Goal: Find specific page/section: Find specific page/section

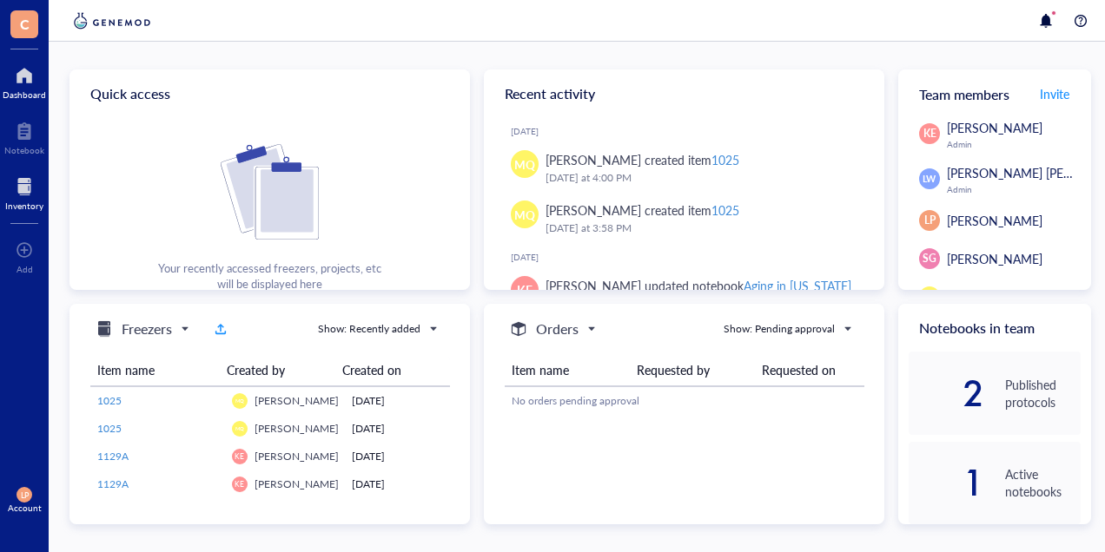
click at [16, 191] on div at bounding box center [24, 187] width 38 height 28
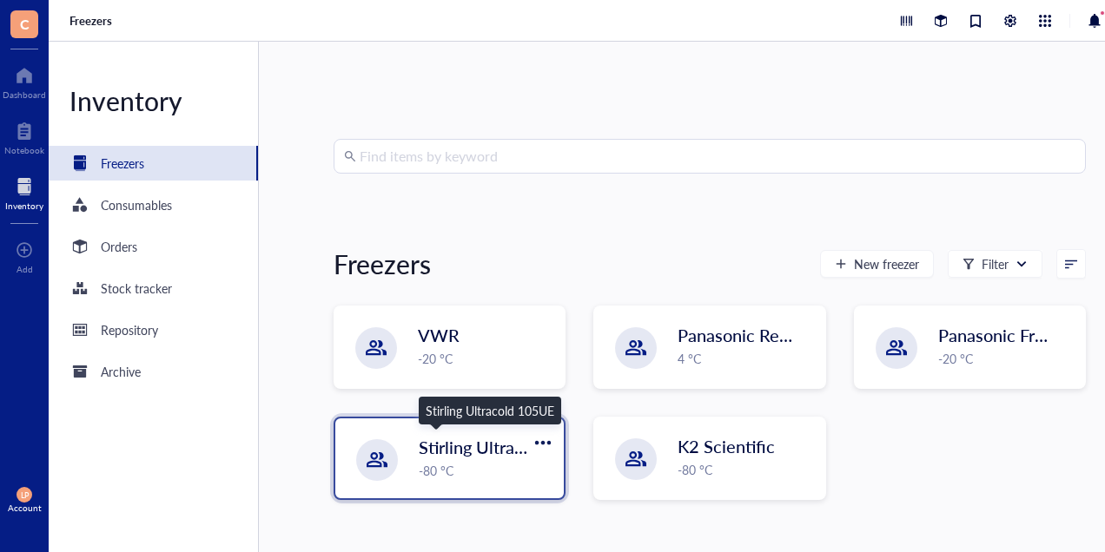
click at [459, 454] on span "Stirling Ultracold 105UE" at bounding box center [512, 447] width 187 height 24
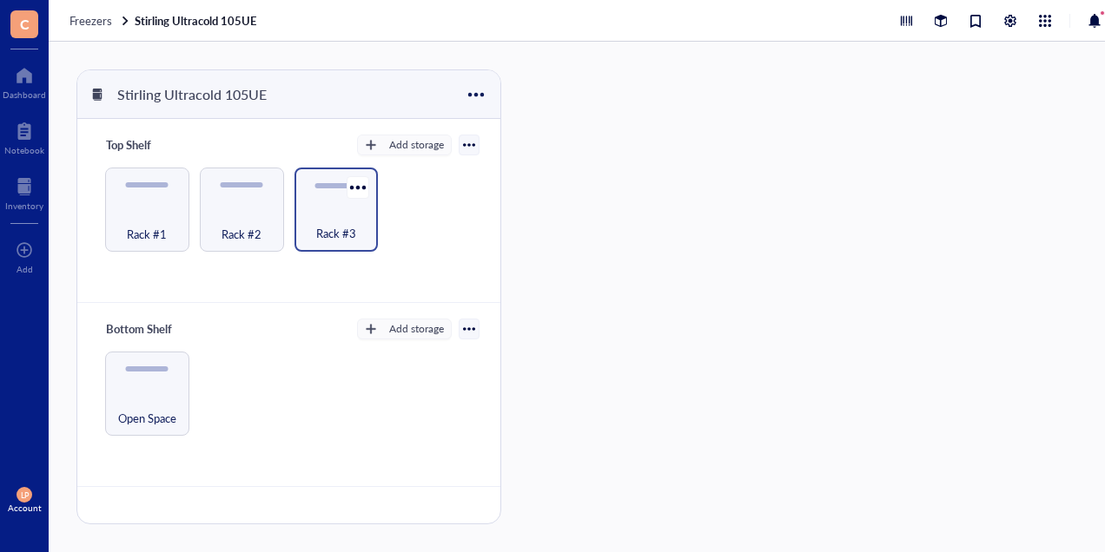
click at [336, 198] on div "Rack #3" at bounding box center [336, 210] width 84 height 84
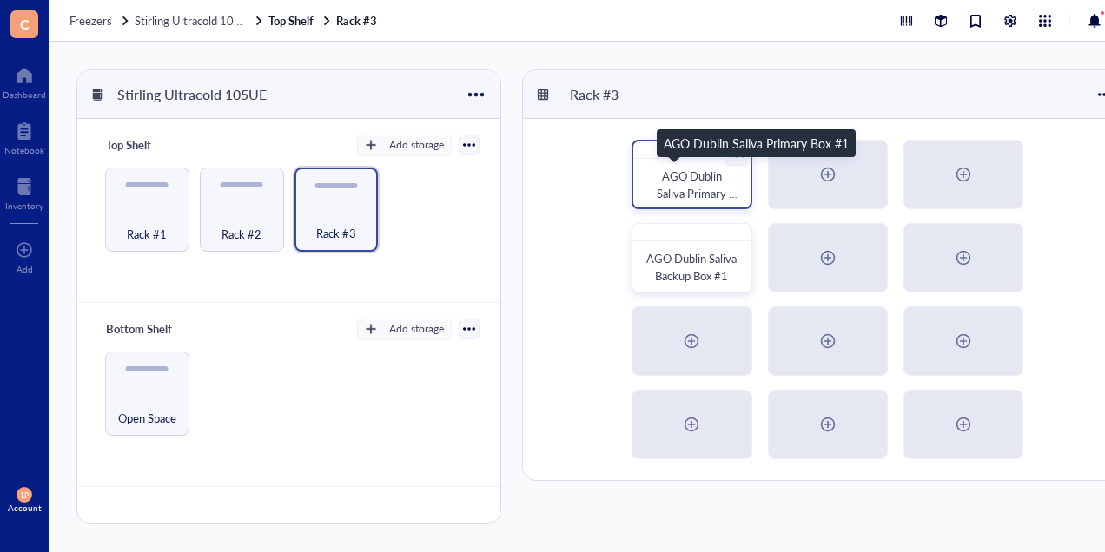
click at [692, 179] on span "AGO Dublin Saliva Primary Box #1" at bounding box center [696, 193] width 81 height 51
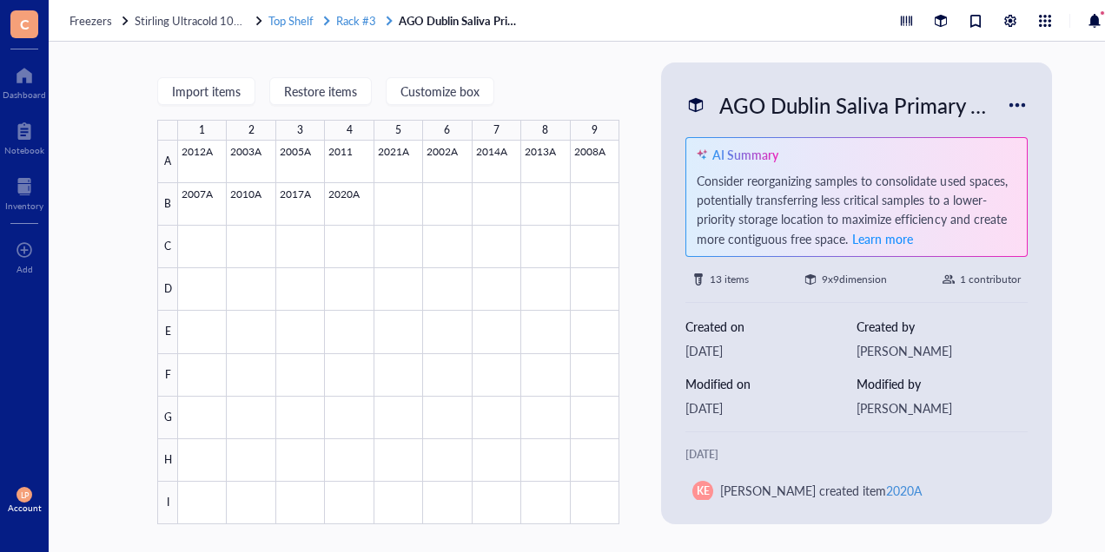
click at [362, 14] on span "Rack #3" at bounding box center [356, 20] width 40 height 16
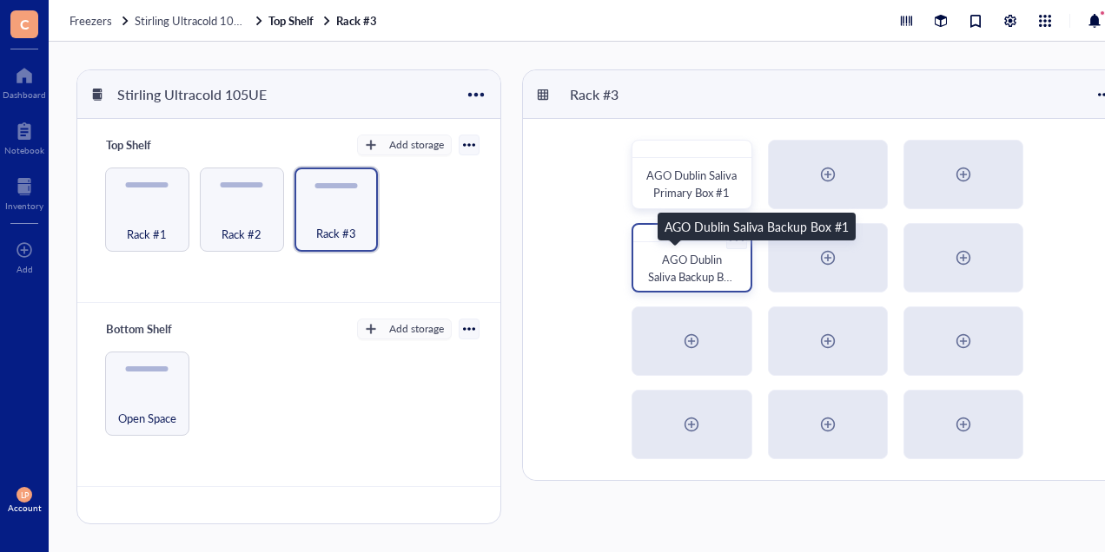
click at [681, 266] on span "AGO Dublin Saliva Backup Box #1" at bounding box center [692, 276] width 89 height 51
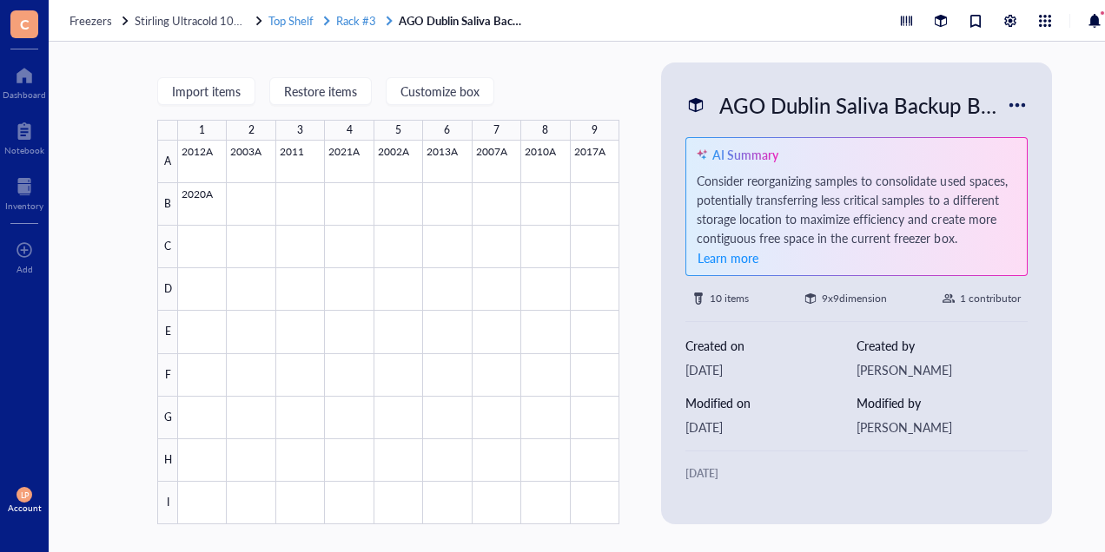
click at [363, 21] on span "Rack #3" at bounding box center [356, 20] width 40 height 16
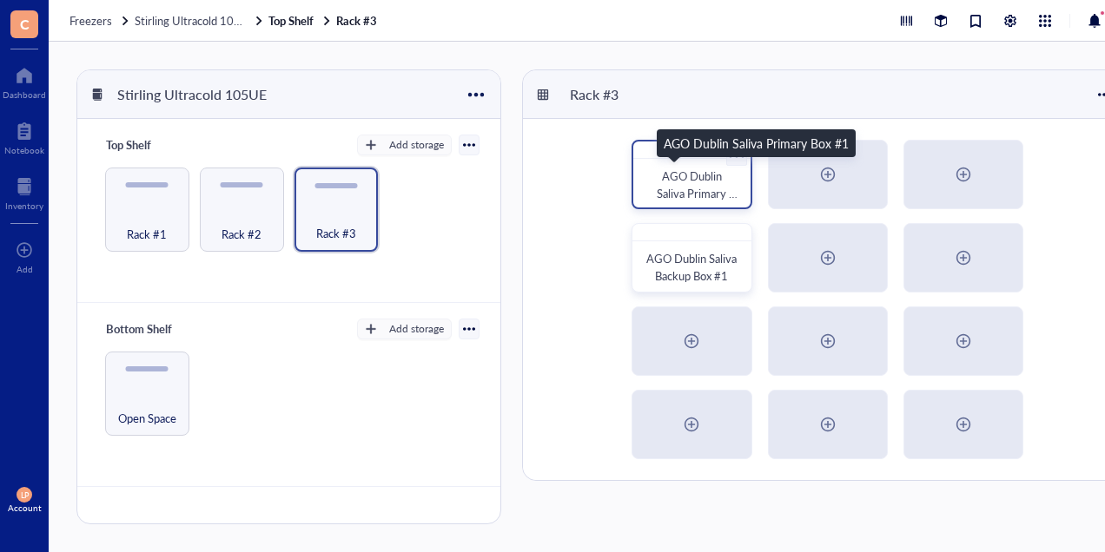
click at [677, 181] on span "AGO Dublin Saliva Primary Box #1" at bounding box center [696, 193] width 81 height 51
